Goal: Information Seeking & Learning: Learn about a topic

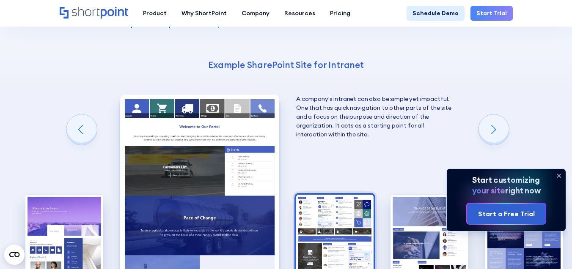
scroll to position [1075, 0]
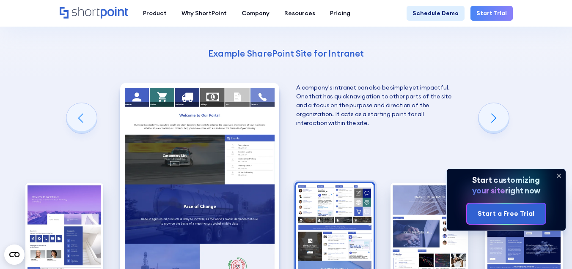
click at [358, 184] on img "3 / 10" at bounding box center [334, 231] width 77 height 95
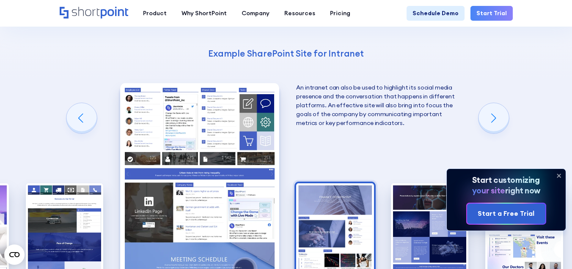
click at [363, 195] on img "4 / 10" at bounding box center [334, 231] width 77 height 95
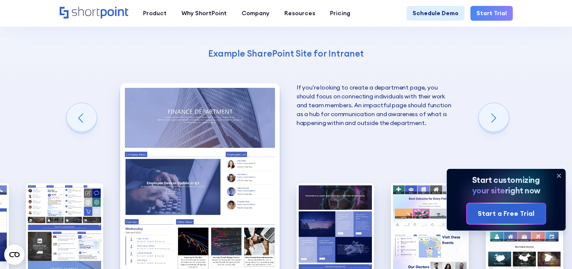
click at [363, 195] on img "5 / 10" at bounding box center [334, 231] width 77 height 95
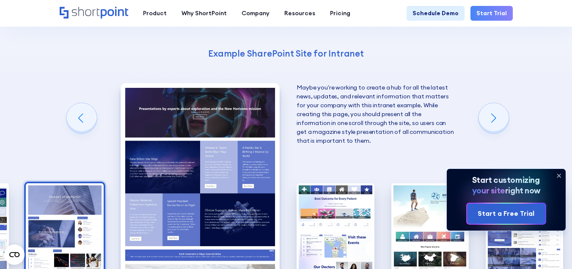
click at [363, 195] on img "6 / 10" at bounding box center [334, 231] width 77 height 95
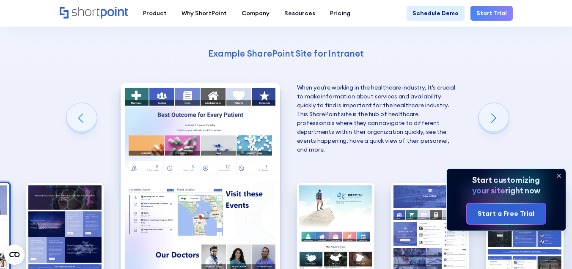
click at [363, 195] on img "7 / 10" at bounding box center [335, 231] width 77 height 95
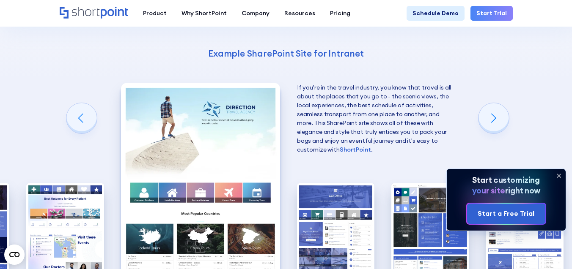
click at [363, 195] on img "8 / 10" at bounding box center [335, 231] width 77 height 95
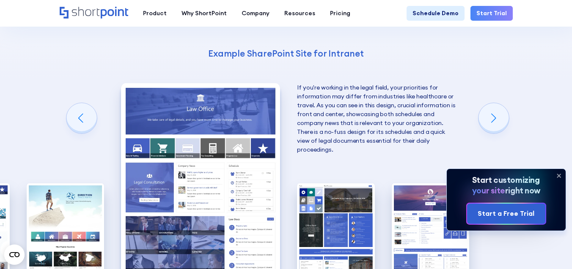
click at [363, 195] on img "9 / 10" at bounding box center [335, 231] width 77 height 95
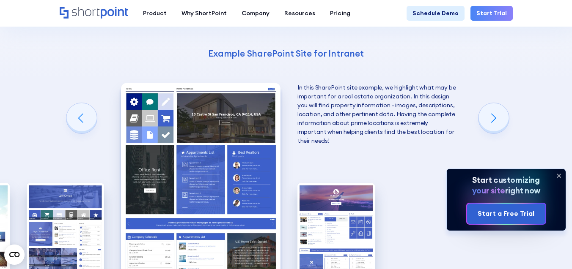
click at [363, 195] on img "10 / 10" at bounding box center [335, 231] width 77 height 95
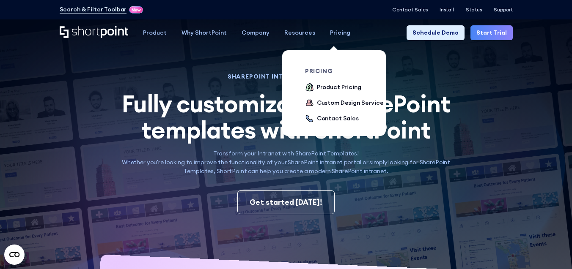
click at [345, 38] on link "Pricing" at bounding box center [340, 32] width 35 height 15
click at [332, 88] on div "Product Pricing" at bounding box center [339, 87] width 44 height 9
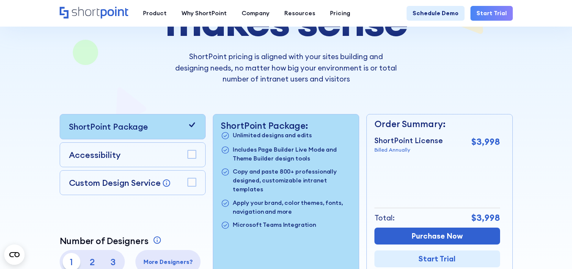
scroll to position [117, 0]
